Goal: Task Accomplishment & Management: Manage account settings

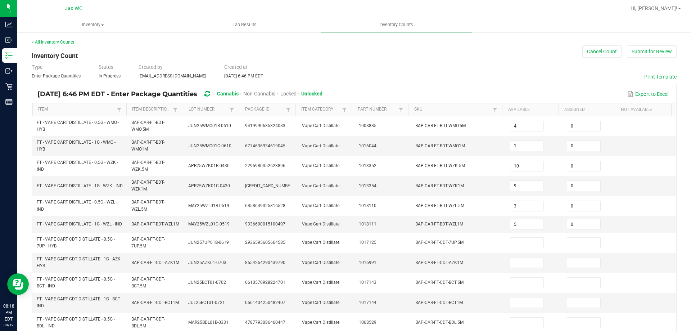
scroll to position [72, 0]
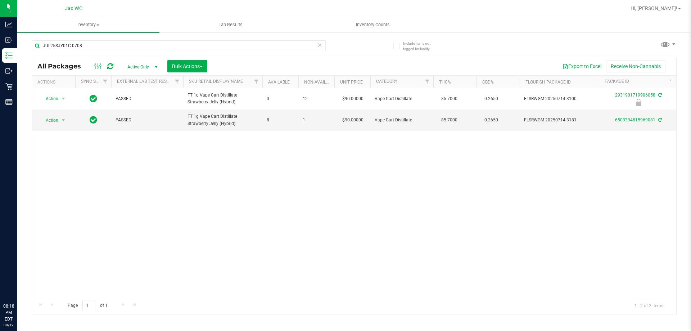
click at [668, 9] on span "Hi, [PERSON_NAME]!" at bounding box center [654, 8] width 47 height 6
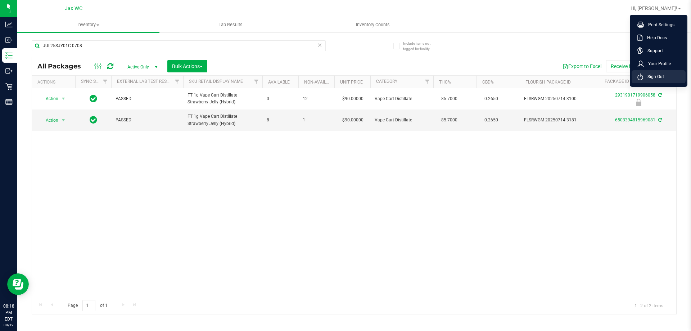
click at [663, 74] on span "Sign Out" at bounding box center [653, 76] width 21 height 7
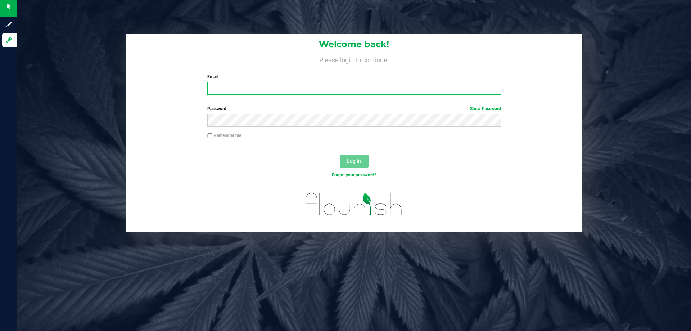
click at [274, 90] on input "Email" at bounding box center [353, 88] width 293 height 13
